Goal: Information Seeking & Learning: Learn about a topic

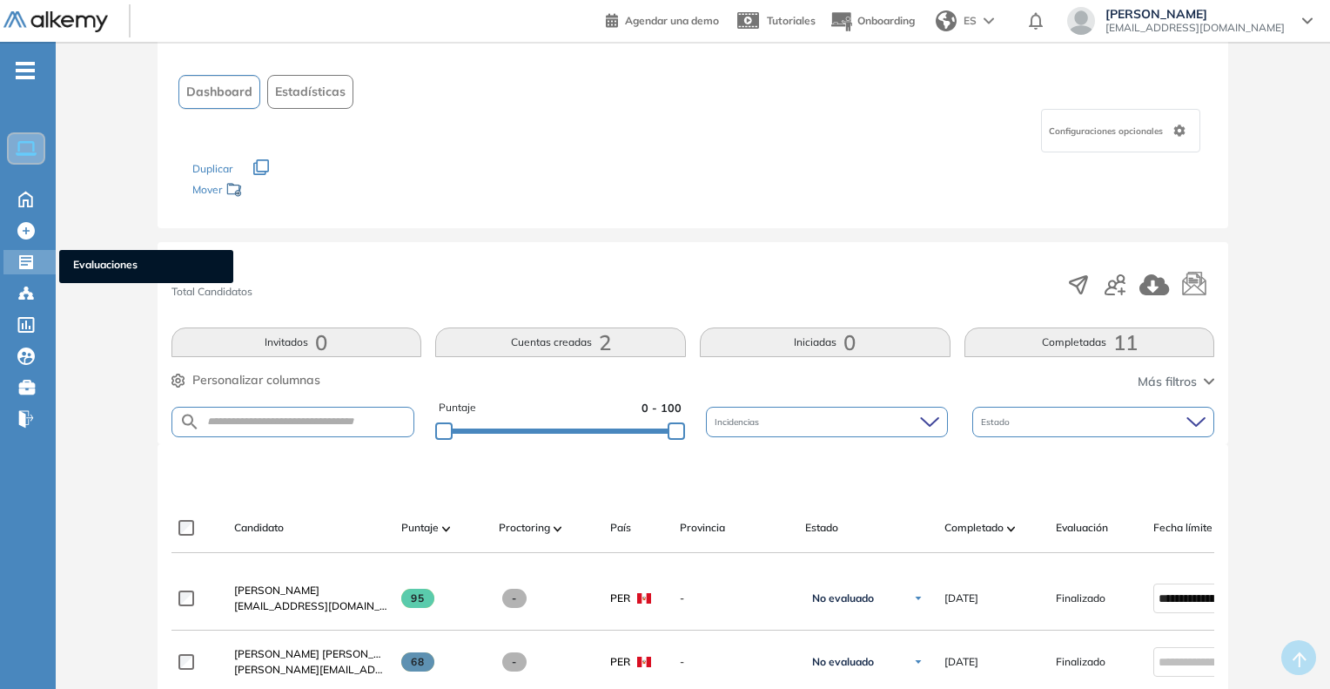
click at [104, 259] on span "Evaluaciones" at bounding box center [146, 266] width 146 height 19
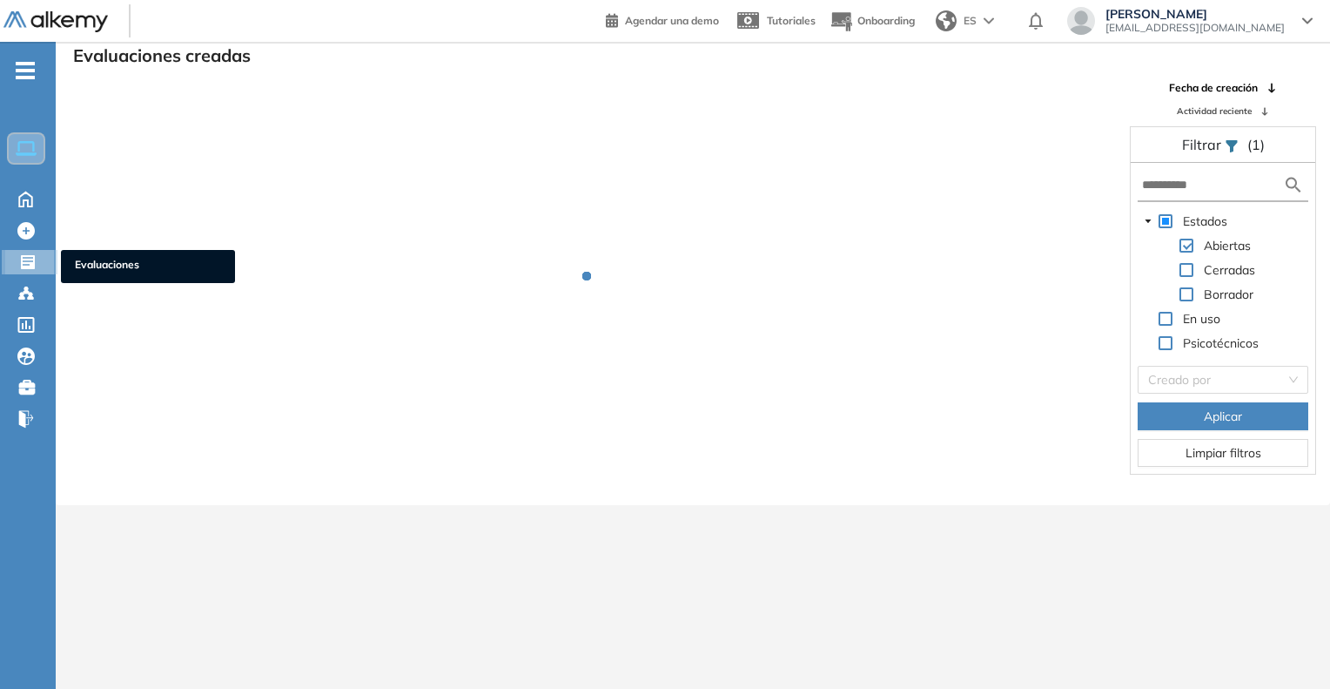
scroll to position [42, 0]
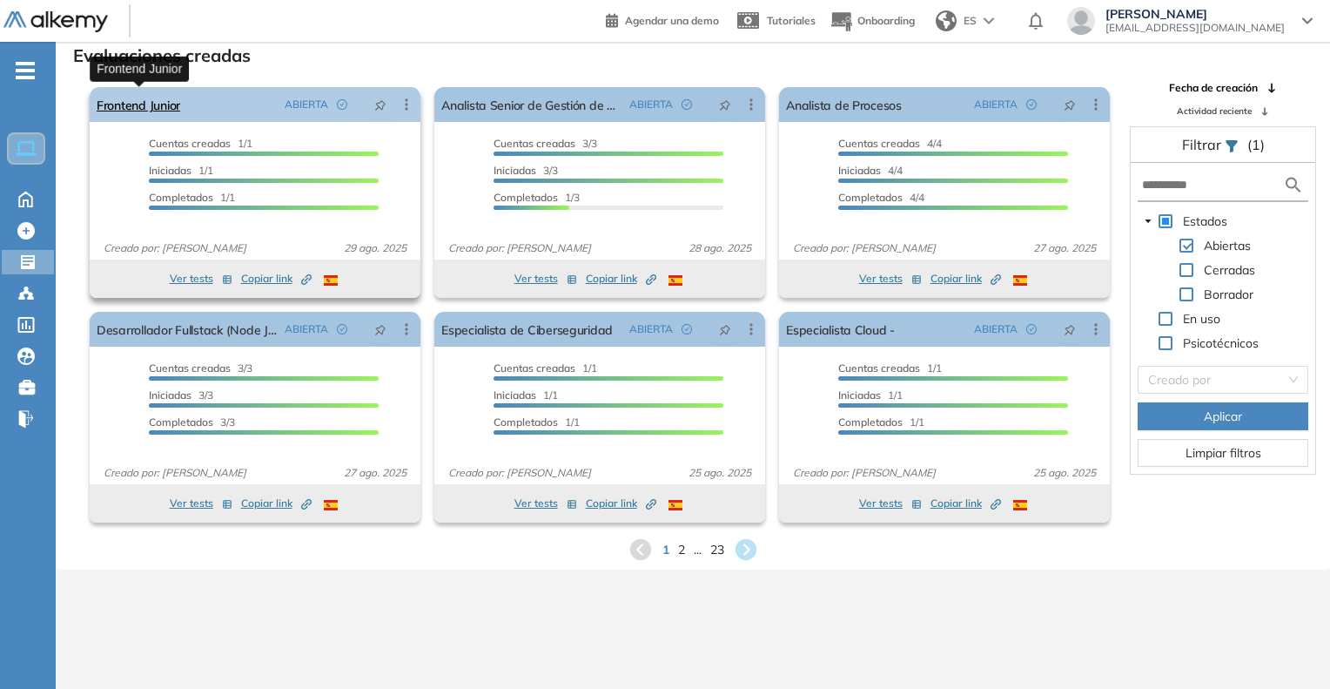
click at [131, 98] on link "Frontend Junior" at bounding box center [139, 104] width 84 height 35
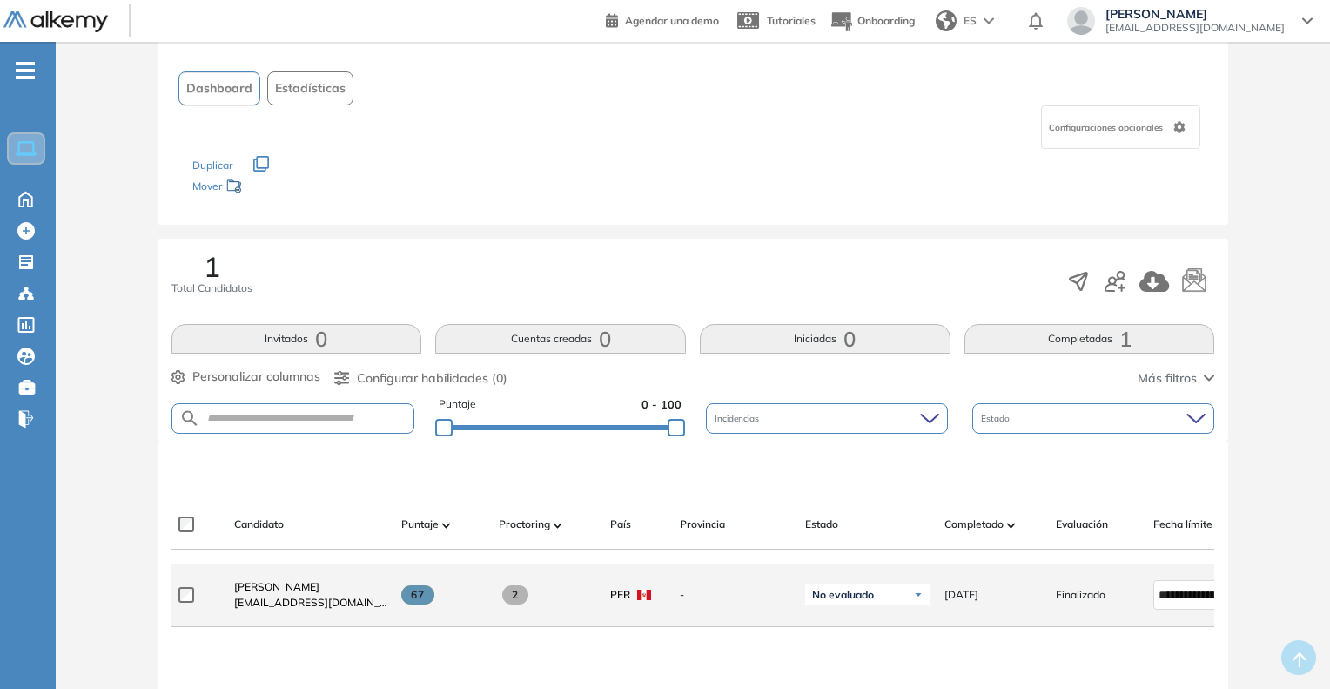
scroll to position [261, 0]
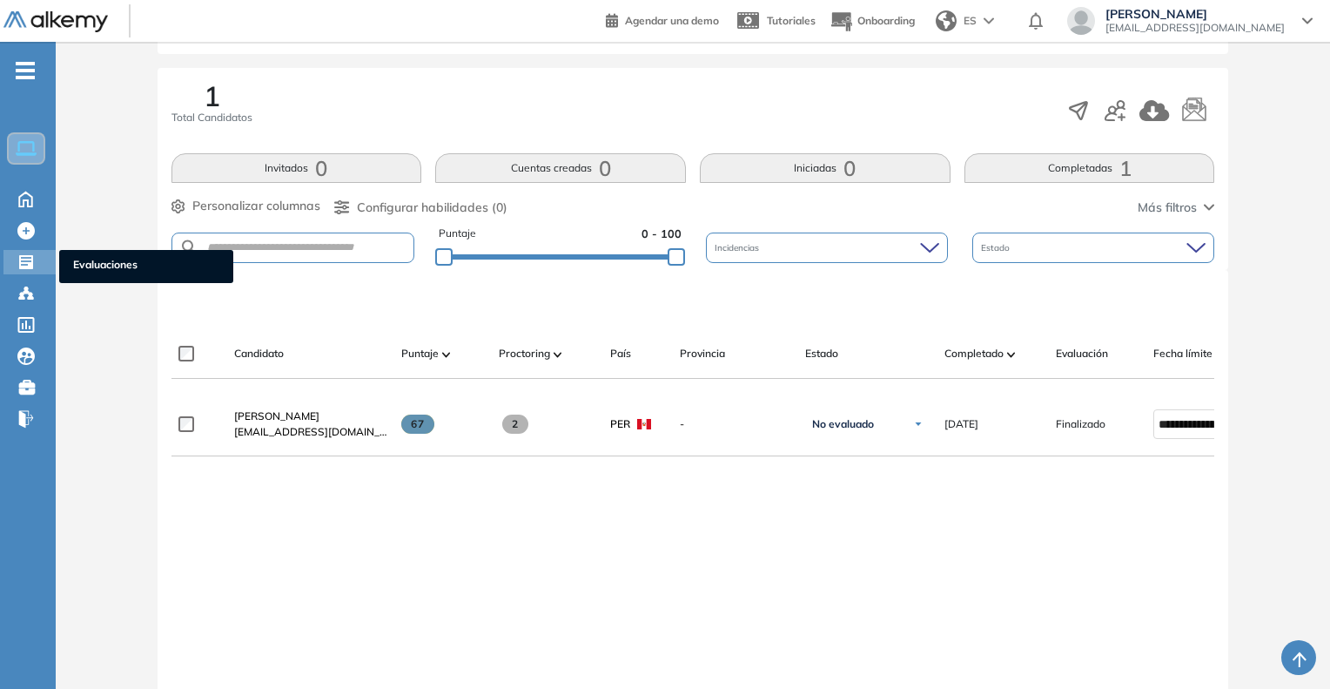
click at [104, 265] on span "Evaluaciones" at bounding box center [146, 266] width 146 height 19
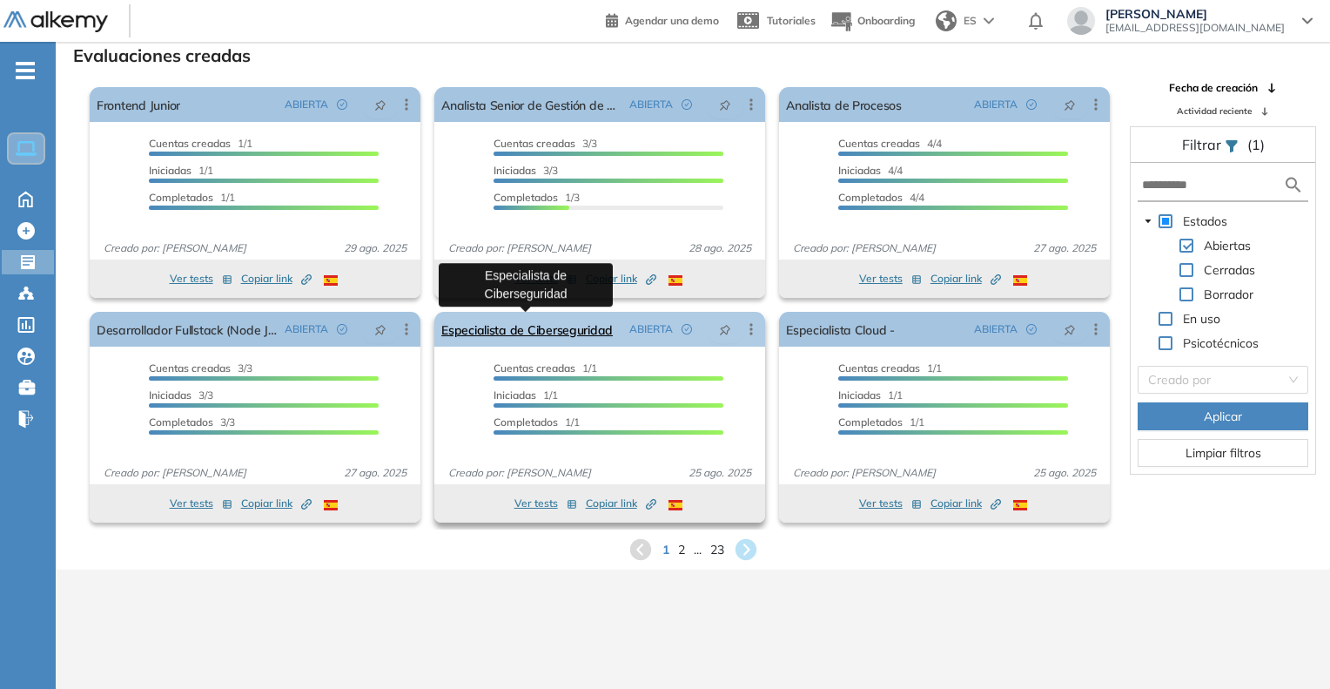
click at [543, 322] on link "Especialista de Ciberseguridad" at bounding box center [527, 329] width 172 height 35
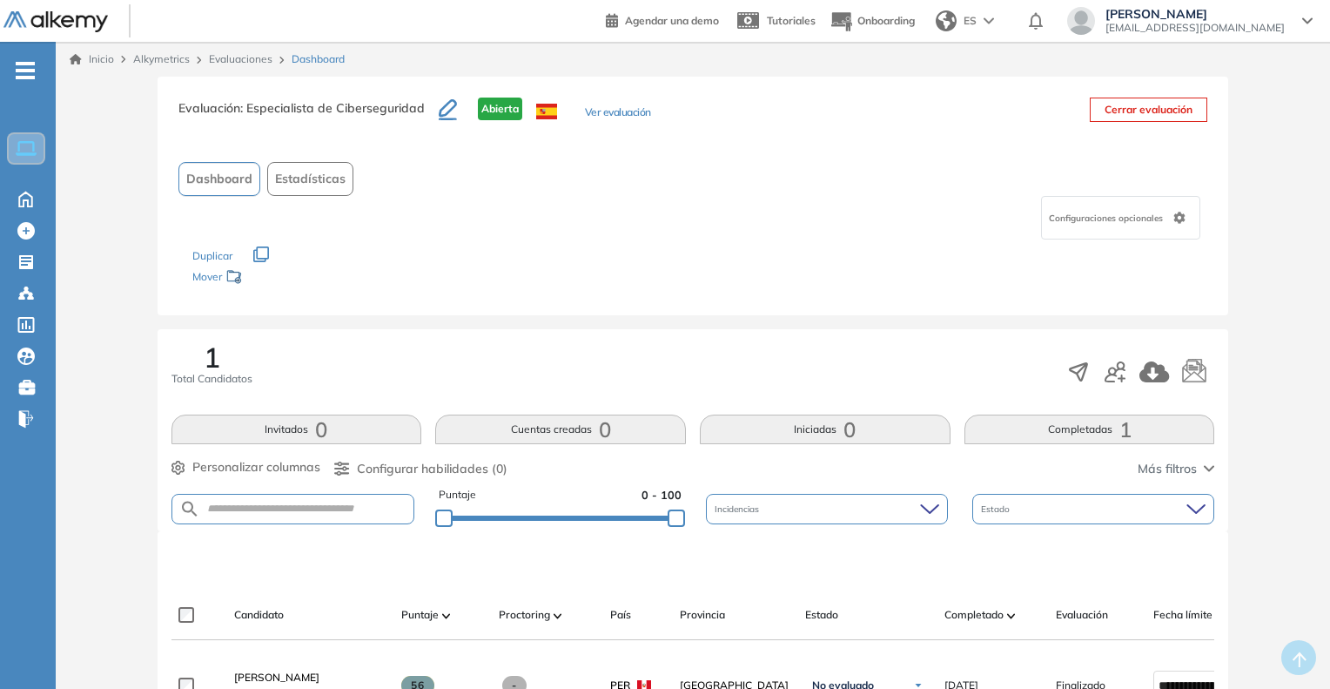
click at [609, 115] on button "Ver evaluación" at bounding box center [618, 113] width 66 height 18
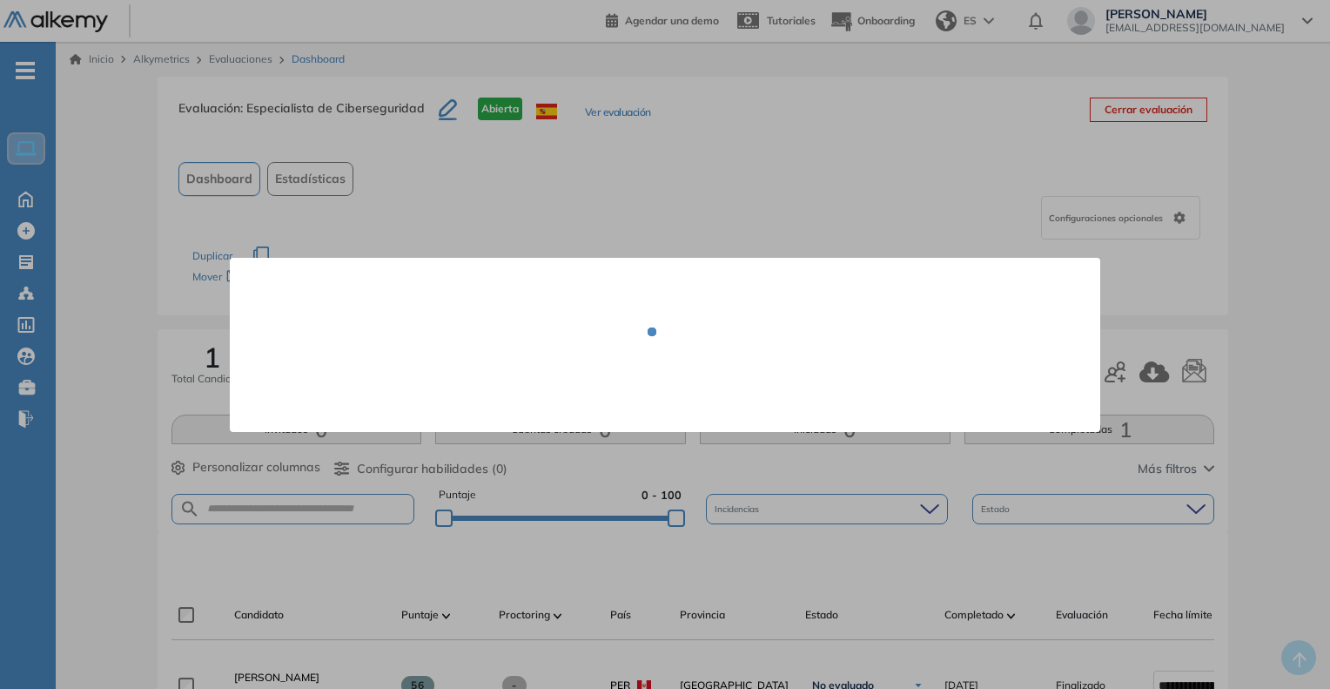
click at [994, 177] on div at bounding box center [665, 344] width 1330 height 689
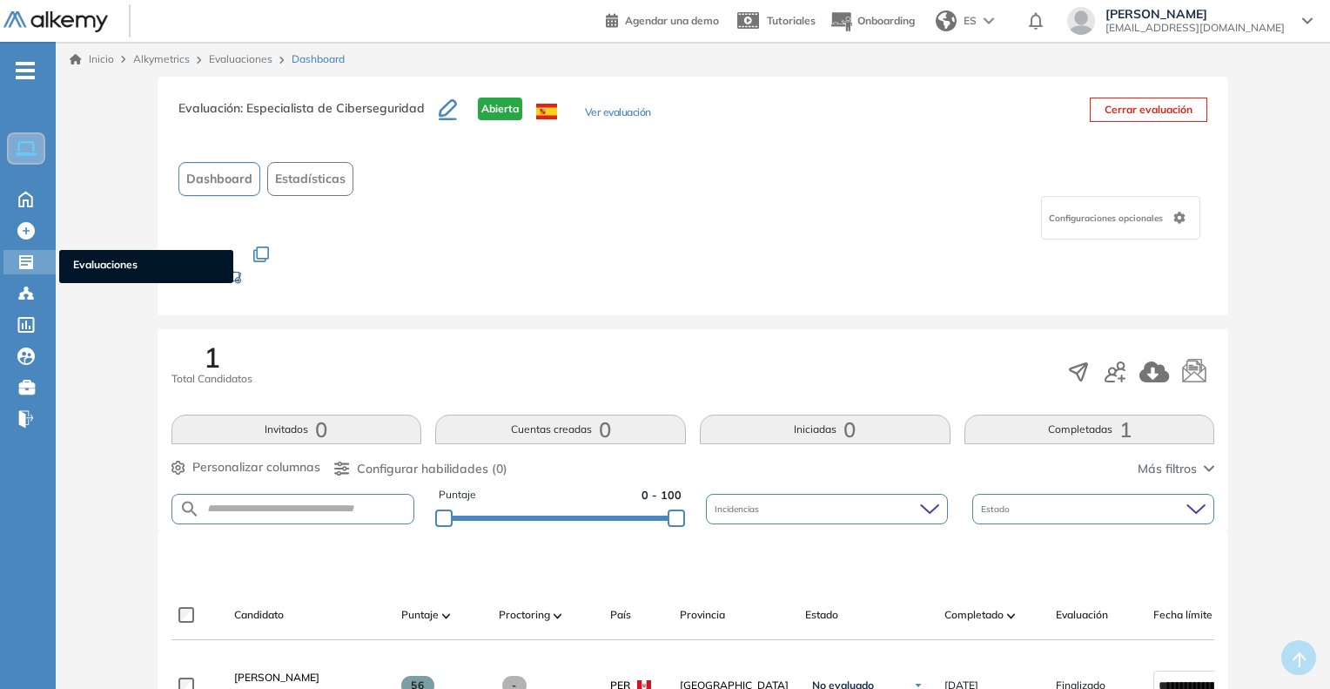
click at [96, 260] on span "Evaluaciones" at bounding box center [146, 266] width 146 height 19
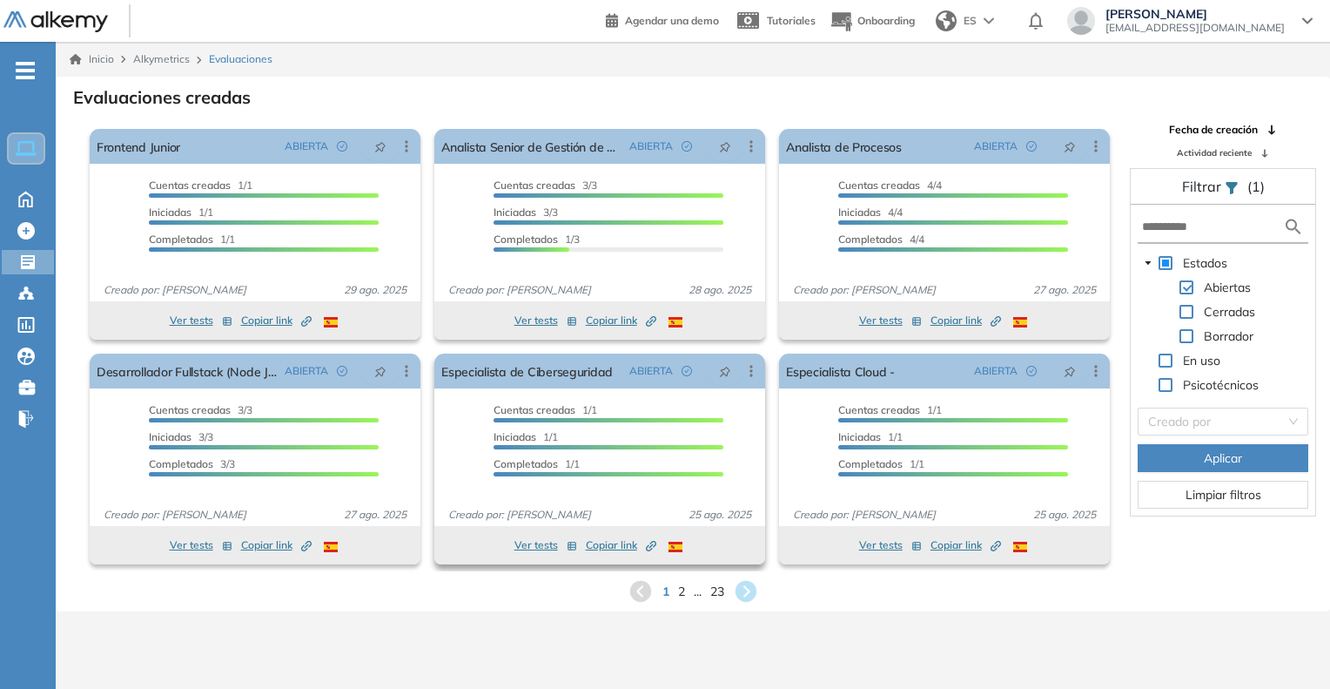
click at [625, 542] on span "Copiar link Created by potrace 1.16, written by [PERSON_NAME] [DATE]-[DATE]" at bounding box center [621, 545] width 71 height 16
